Goal: Transaction & Acquisition: Purchase product/service

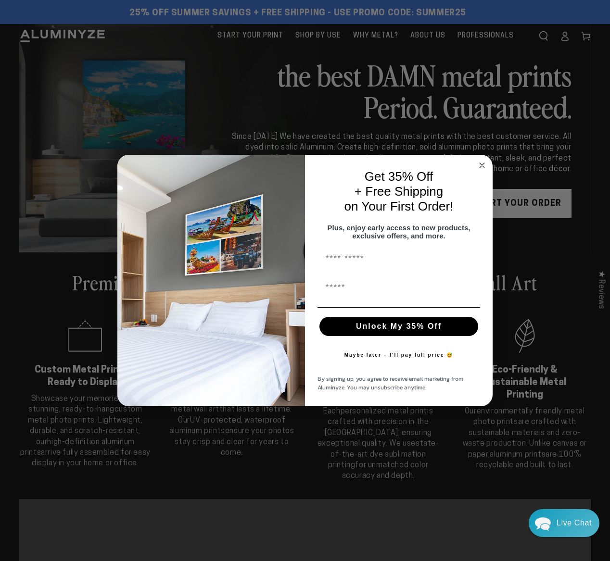
click at [479, 161] on circle "Close dialog" at bounding box center [482, 165] width 11 height 11
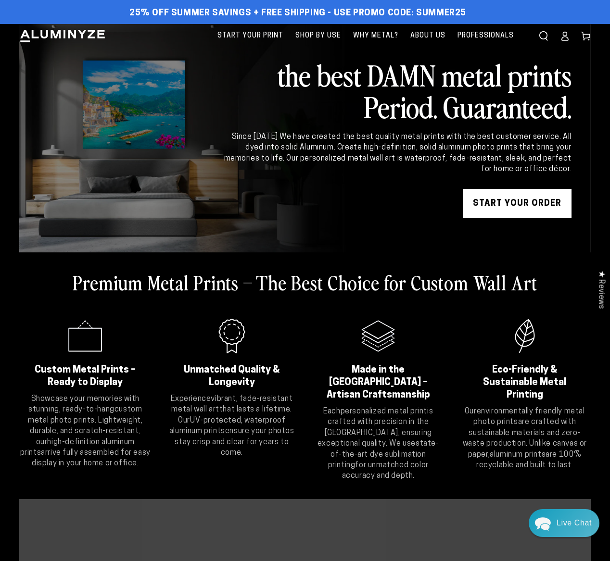
click at [526, 202] on link "START YOUR Order" at bounding box center [517, 203] width 109 height 29
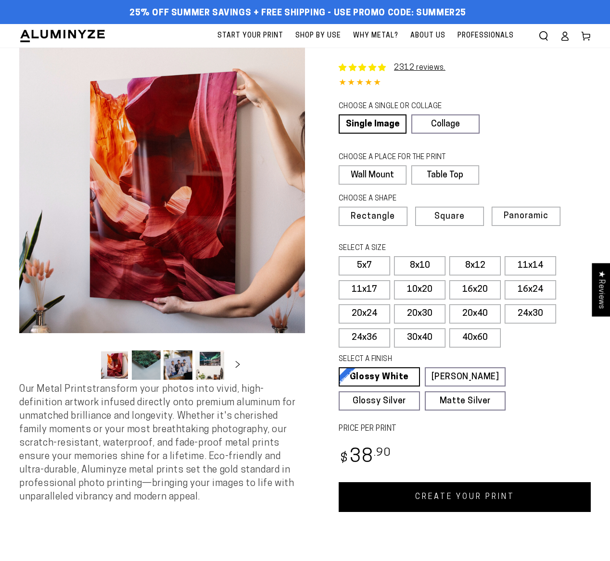
select select "**********"
click at [496, 493] on link "CREATE YOUR PRINT" at bounding box center [465, 497] width 252 height 30
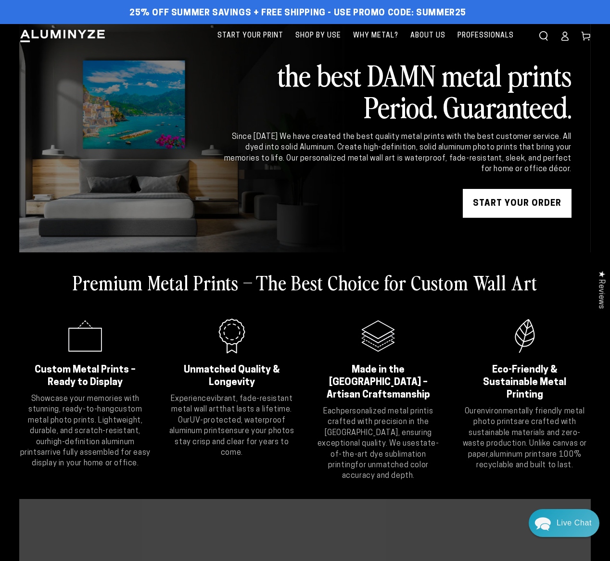
click at [565, 35] on icon at bounding box center [565, 36] width 10 height 10
click at [562, 35] on icon at bounding box center [565, 36] width 10 height 10
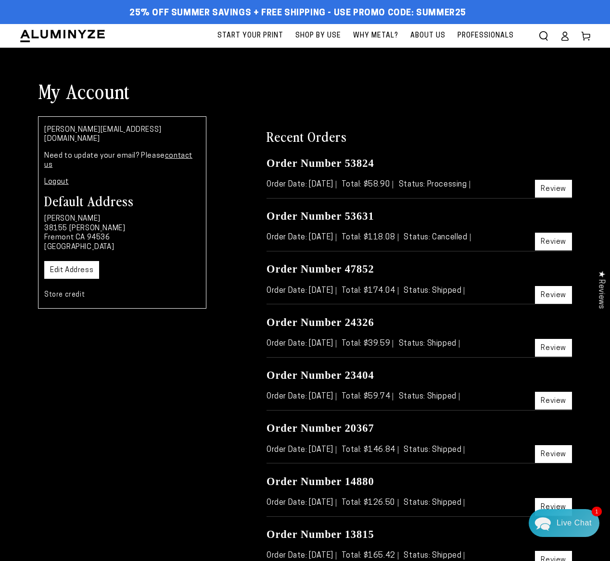
click at [545, 190] on link "Review" at bounding box center [553, 189] width 37 height 18
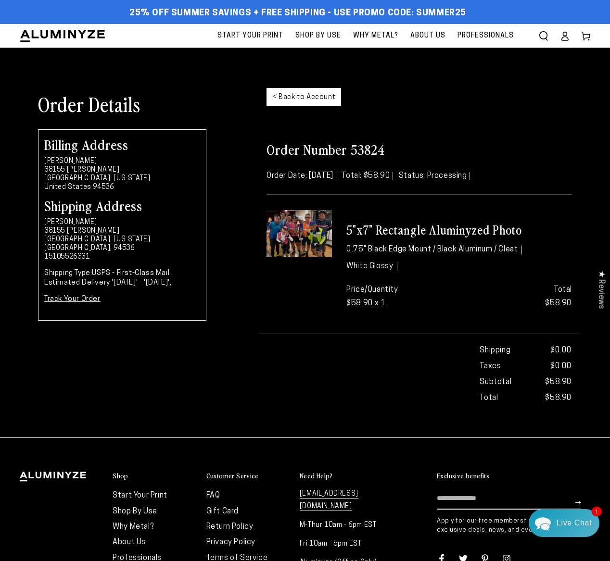
click at [291, 234] on img at bounding box center [298, 233] width 65 height 47
